Goal: Navigation & Orientation: Find specific page/section

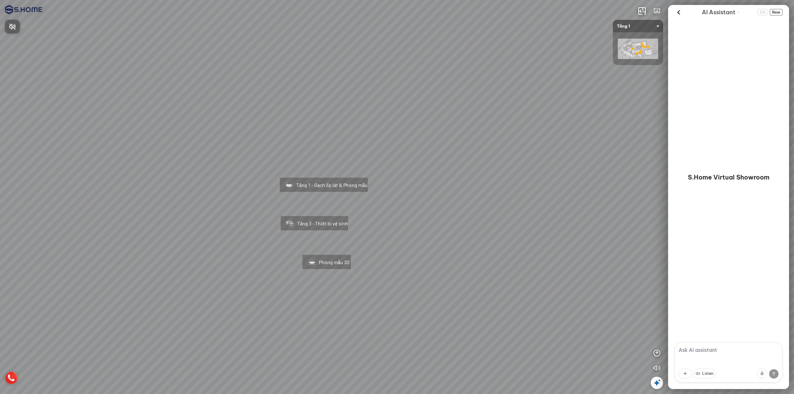
drag, startPoint x: 450, startPoint y: 250, endPoint x: 495, endPoint y: 260, distance: 46.0
click at [495, 260] on div at bounding box center [397, 197] width 794 height 394
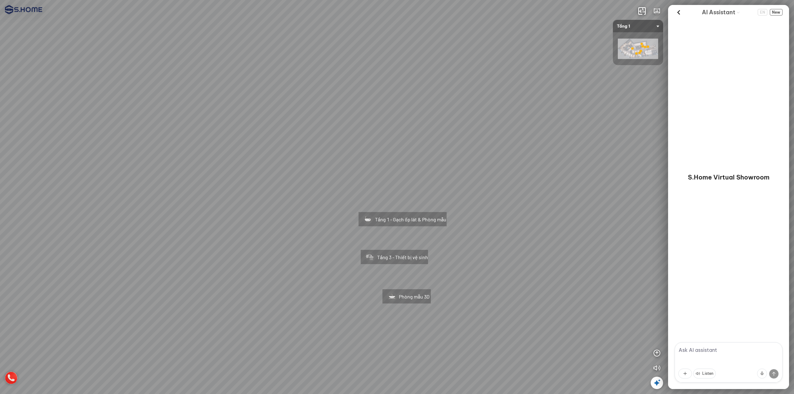
drag, startPoint x: 456, startPoint y: 239, endPoint x: 535, endPoint y: 273, distance: 86.2
click at [535, 273] on div "Tầng 1 - Gạch ốp lát & Phòng mẫu Tầng 3 - Thiết bị vệ sinh Phòng mẫu 3D" at bounding box center [397, 197] width 794 height 394
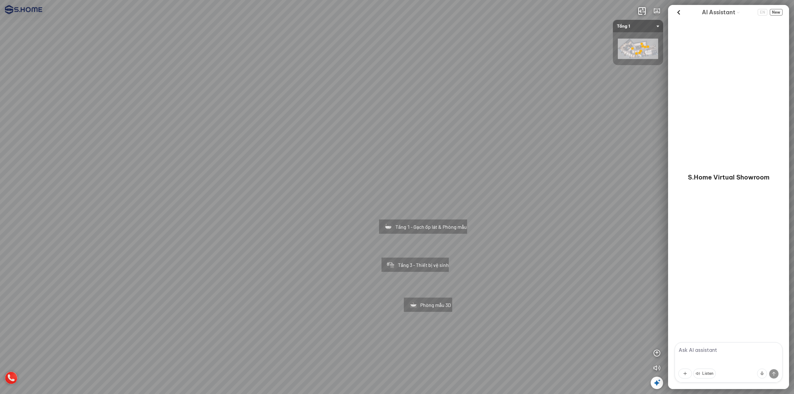
drag, startPoint x: 527, startPoint y: 278, endPoint x: 543, endPoint y: 283, distance: 17.0
click at [543, 283] on div "Tầng 1 - Gạch ốp lát & Phòng mẫu Tầng 3 - Thiết bị vệ sinh Phòng mẫu 3D" at bounding box center [397, 197] width 794 height 394
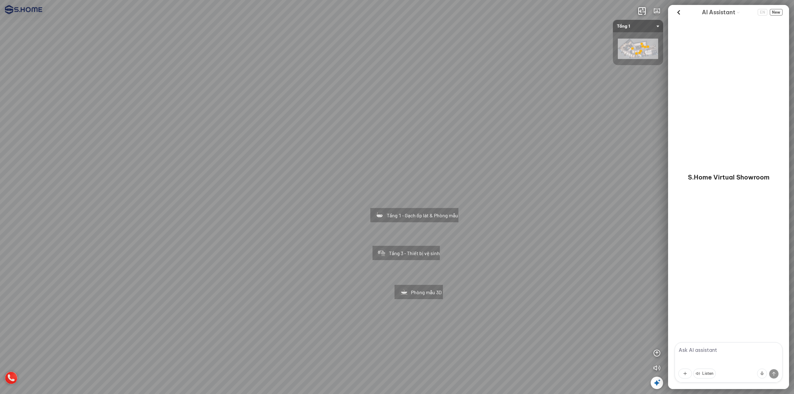
drag, startPoint x: 608, startPoint y: 277, endPoint x: 599, endPoint y: 267, distance: 14.1
click at [599, 267] on div "Tầng 1 - Gạch ốp lát & Phòng mẫu Tầng 3 - Thiết bị vệ sinh Phòng mẫu 3D" at bounding box center [397, 197] width 794 height 394
drag, startPoint x: 599, startPoint y: 267, endPoint x: 555, endPoint y: 260, distance: 44.5
click at [555, 260] on div "Tầng 1 - Gạch ốp lát & Phòng mẫu Tầng 3 - Thiết bị vệ sinh Phòng mẫu 3D" at bounding box center [397, 197] width 794 height 394
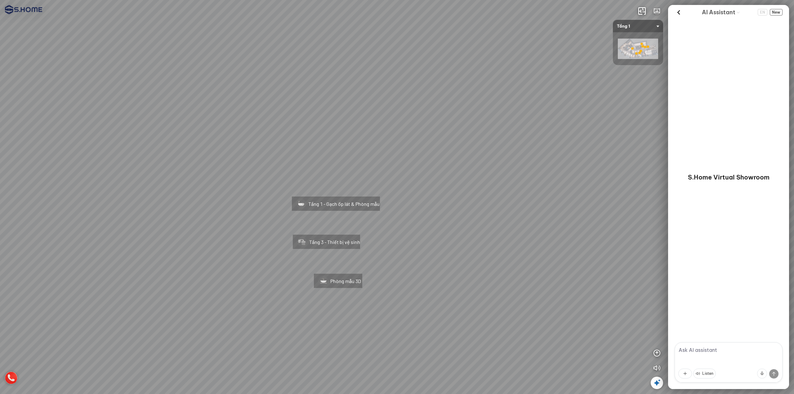
drag, startPoint x: 571, startPoint y: 266, endPoint x: 520, endPoint y: 260, distance: 51.8
click at [522, 260] on div "Tầng 1 - Gạch ốp lát & Phòng mẫu Tầng 3 - Thiết bị vệ sinh Phòng mẫu 3D" at bounding box center [397, 197] width 794 height 394
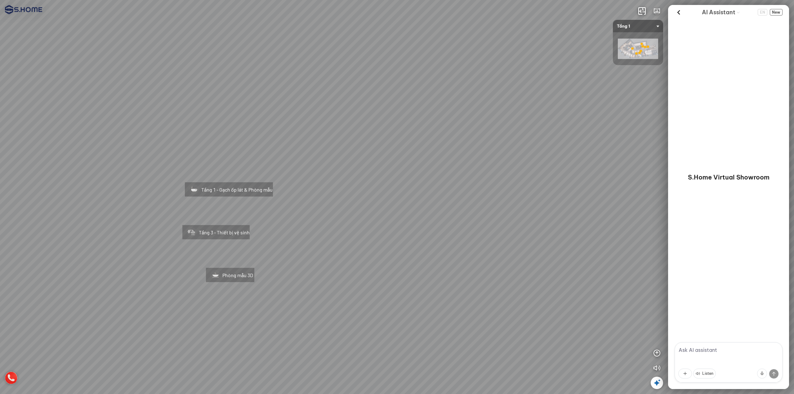
click at [421, 253] on div "Tầng 1 - Gạch ốp lát & Phòng mẫu Tầng 3 - Thiết bị vệ sinh Phòng mẫu 3D" at bounding box center [397, 197] width 794 height 394
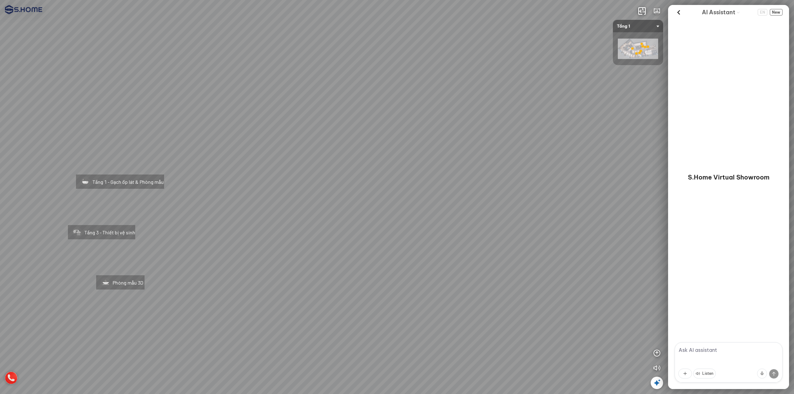
drag, startPoint x: 381, startPoint y: 252, endPoint x: 499, endPoint y: 260, distance: 118.5
click at [457, 257] on div "Tầng 1 - Gạch ốp lát & Phòng mẫu Tầng 3 - Thiết bị vệ sinh Phòng mẫu 3D" at bounding box center [397, 197] width 794 height 394
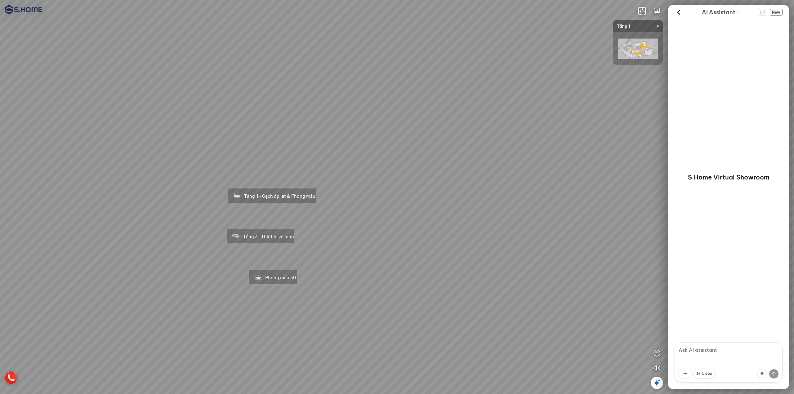
drag, startPoint x: 443, startPoint y: 251, endPoint x: 511, endPoint y: 256, distance: 68.2
click at [482, 256] on div "Tầng 1 - Gạch ốp lát & Phòng mẫu Tầng 3 - Thiết bị vệ sinh Phòng mẫu 3D" at bounding box center [397, 197] width 794 height 394
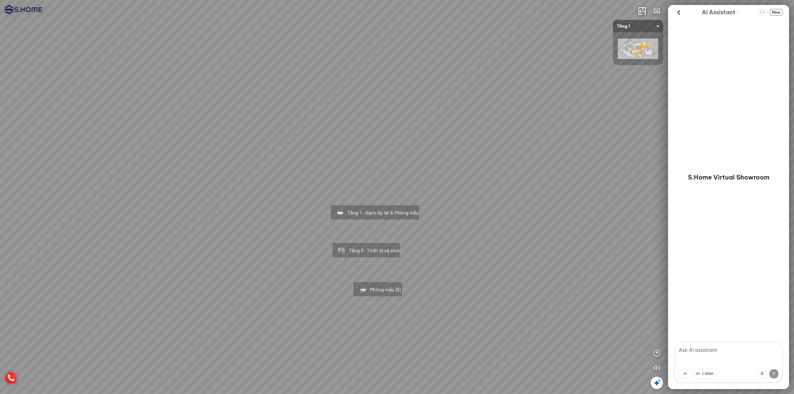
drag, startPoint x: 501, startPoint y: 255, endPoint x: 571, endPoint y: 258, distance: 69.6
click at [539, 258] on div "Tầng 1 - Gạch ốp lát & Phòng mẫu Tầng 3 - Thiết bị vệ sinh Phòng mẫu 3D" at bounding box center [397, 197] width 794 height 394
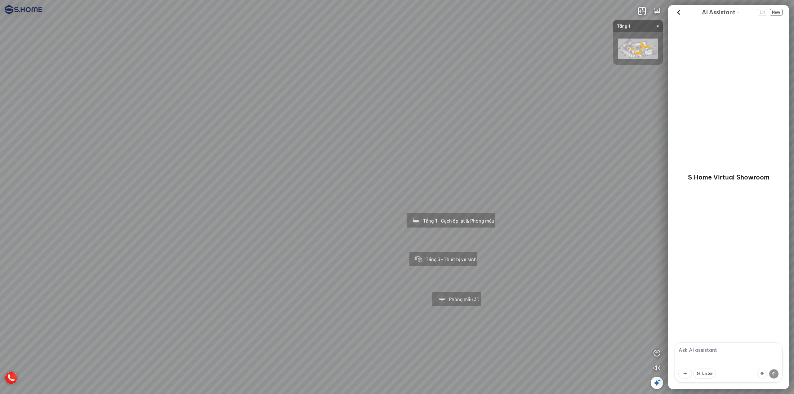
drag, startPoint x: 545, startPoint y: 255, endPoint x: 599, endPoint y: 257, distance: 53.4
click at [595, 257] on div "Tầng 1 - Gạch ốp lát & Phòng mẫu Tầng 3 - Thiết bị vệ sinh Phòng mẫu 3D" at bounding box center [397, 197] width 794 height 394
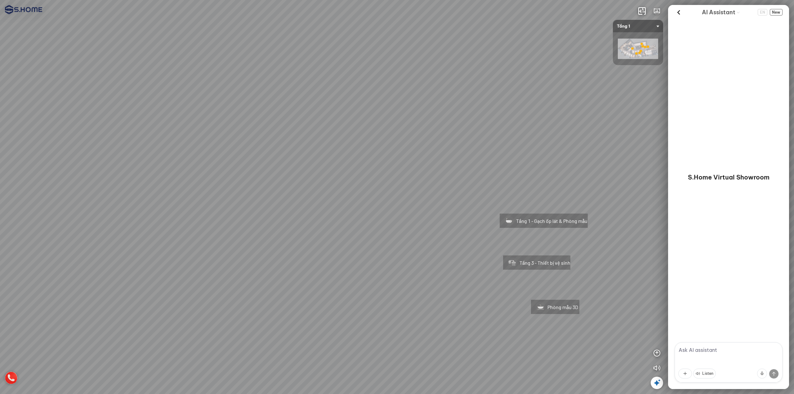
drag, startPoint x: 553, startPoint y: 254, endPoint x: 548, endPoint y: 255, distance: 4.4
click at [550, 254] on div "Tầng 1 - Gạch ốp lát & Phòng mẫu Tầng 3 - Thiết bị vệ sinh Phòng mẫu 3D" at bounding box center [397, 197] width 794 height 394
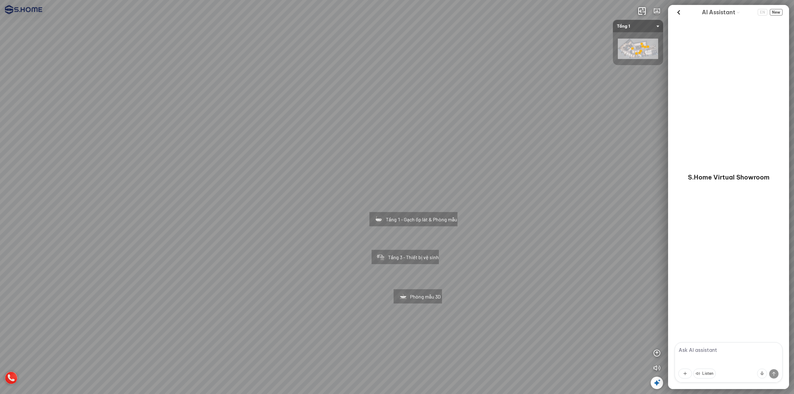
drag, startPoint x: 533, startPoint y: 255, endPoint x: 520, endPoint y: 255, distance: 13.3
click at [521, 255] on div "Tầng 1 - Gạch ốp lát & Phòng mẫu Tầng 3 - Thiết bị vệ sinh Phòng mẫu 3D" at bounding box center [397, 197] width 794 height 394
